Goal: Check status

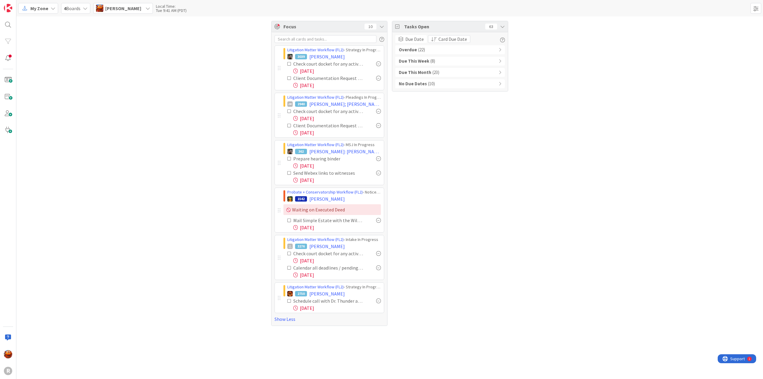
click at [45, 5] on span "My Zone" at bounding box center [39, 8] width 18 height 7
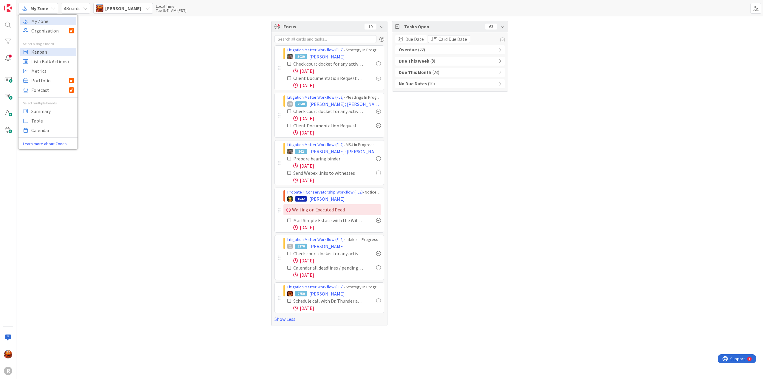
click at [47, 55] on span "Kanban" at bounding box center [52, 51] width 43 height 9
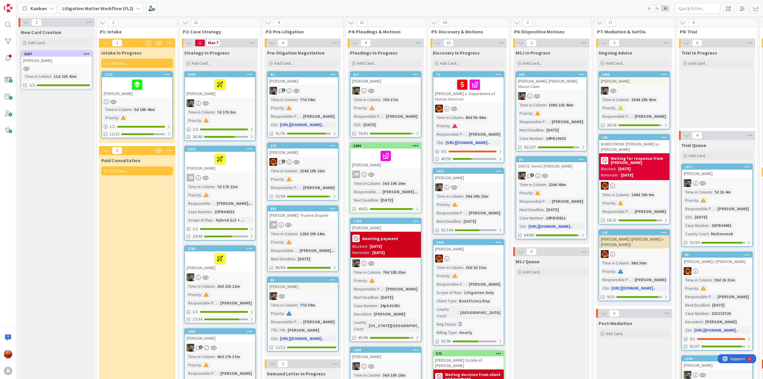
click at [695, 14] on div "Kanban Litigation Matter Workflow (FL2) 1x 2x 3x" at bounding box center [389, 8] width 746 height 16
click at [692, 5] on input "text" at bounding box center [697, 8] width 45 height 11
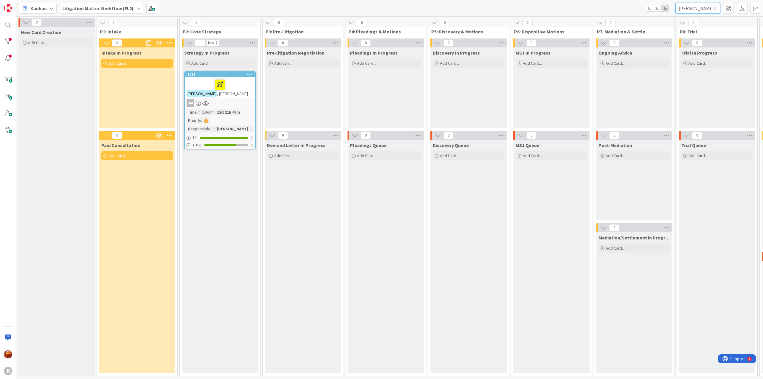
type input "[PERSON_NAME]"
click at [226, 96] on div "[PERSON_NAME]" at bounding box center [220, 87] width 70 height 20
